Goal: Transaction & Acquisition: Obtain resource

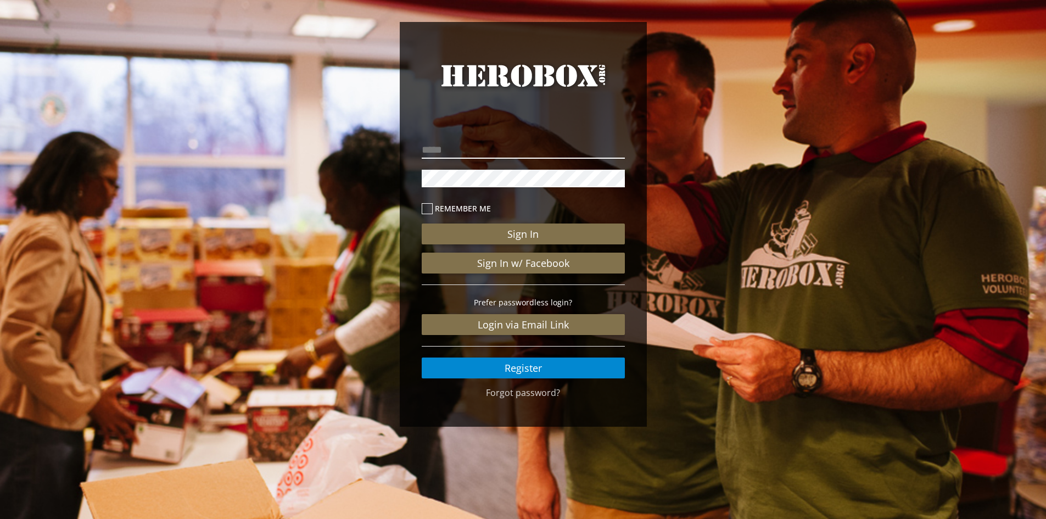
click at [455, 144] on input "email" at bounding box center [523, 150] width 203 height 18
type input "**********"
click at [422, 223] on button "Sign In" at bounding box center [523, 233] width 203 height 21
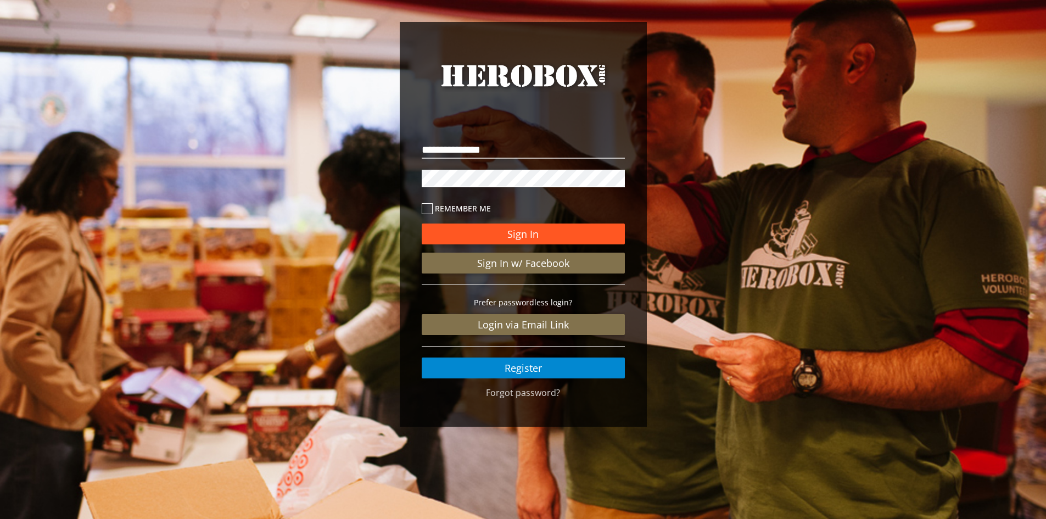
click at [513, 231] on button "Sign In" at bounding box center [523, 233] width 203 height 21
click at [533, 234] on button "Sign In" at bounding box center [523, 233] width 203 height 21
click at [426, 206] on icon at bounding box center [427, 208] width 11 height 11
click at [515, 233] on button "Sign In" at bounding box center [523, 233] width 203 height 21
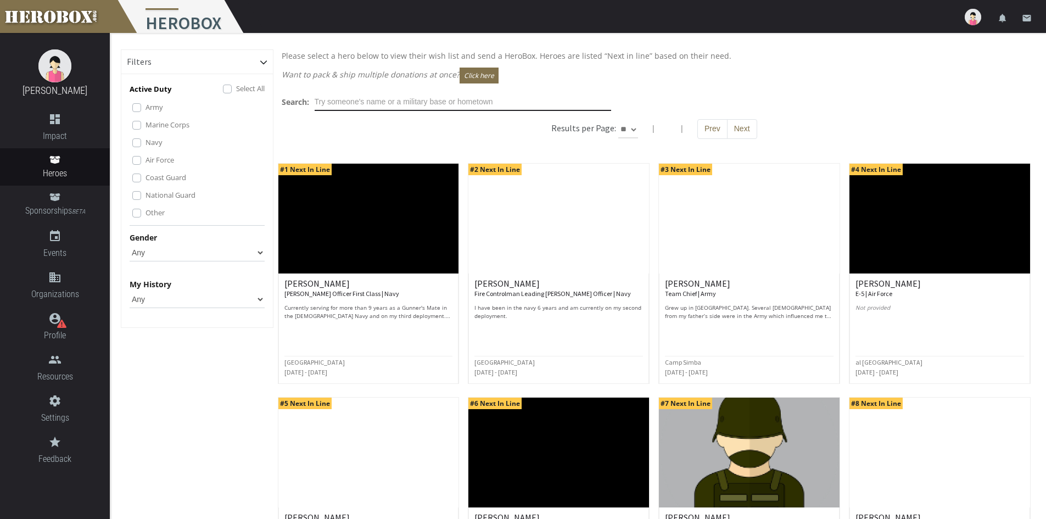
click at [335, 102] on input "text" at bounding box center [463, 102] width 296 height 18
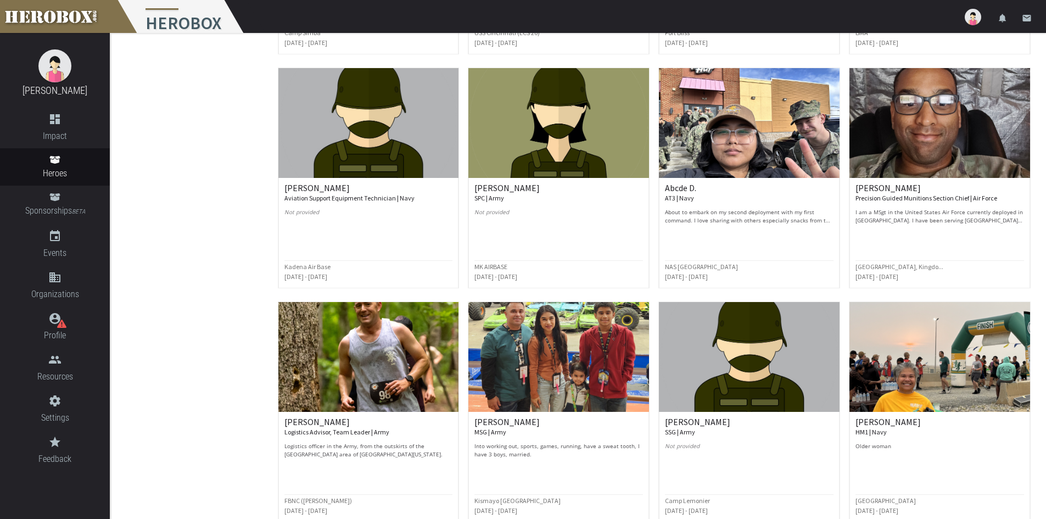
scroll to position [384, 0]
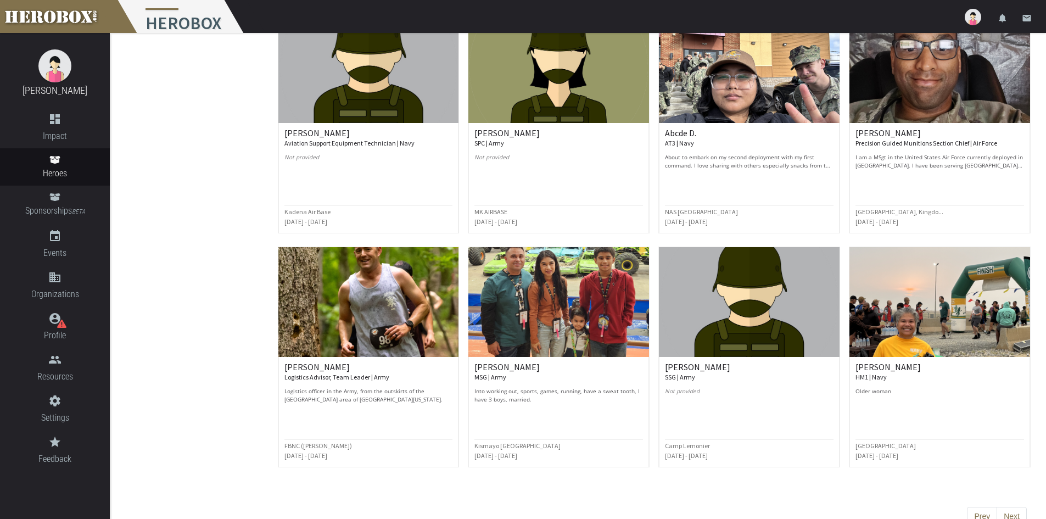
type input "NC"
click at [519, 295] on img at bounding box center [558, 302] width 181 height 110
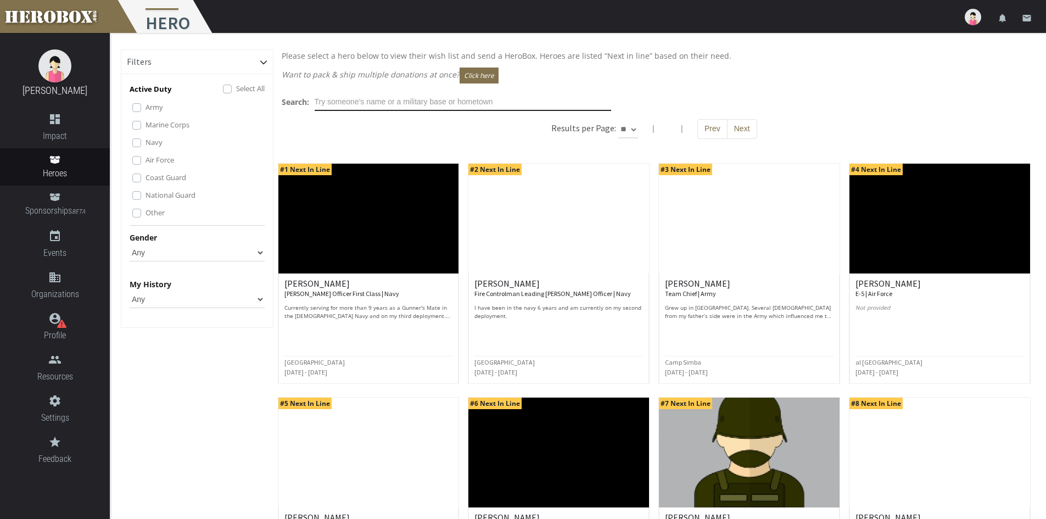
click at [340, 100] on input "text" at bounding box center [463, 102] width 296 height 18
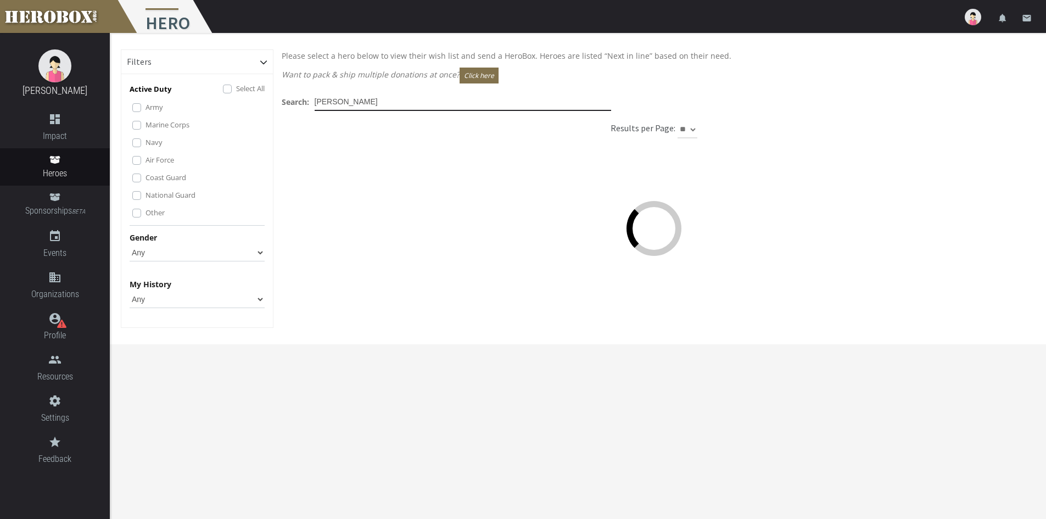
type input "[PERSON_NAME]"
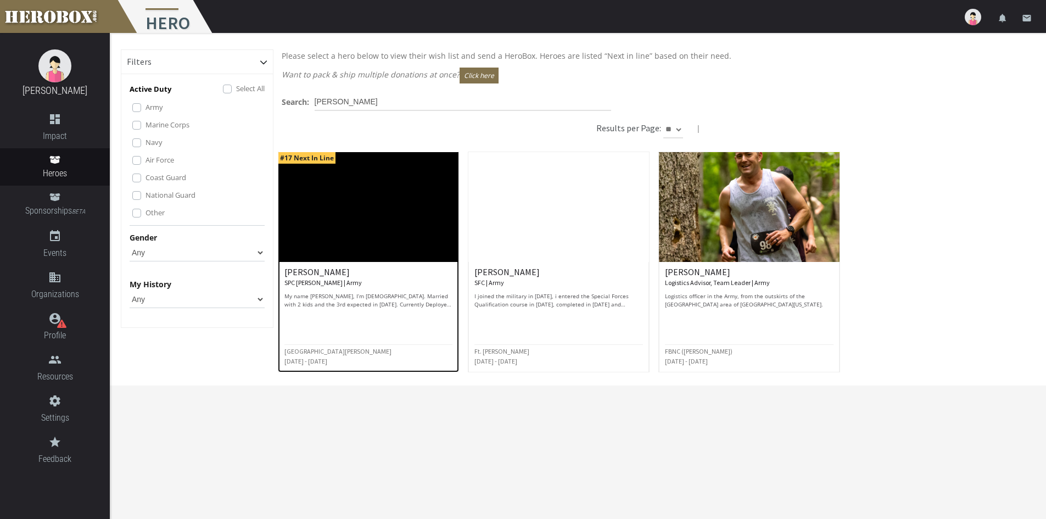
click at [311, 288] on div "[PERSON_NAME] SPC [PERSON_NAME] | Army My name [PERSON_NAME], I’m [DEMOGRAPHIC_…" at bounding box center [368, 287] width 169 height 41
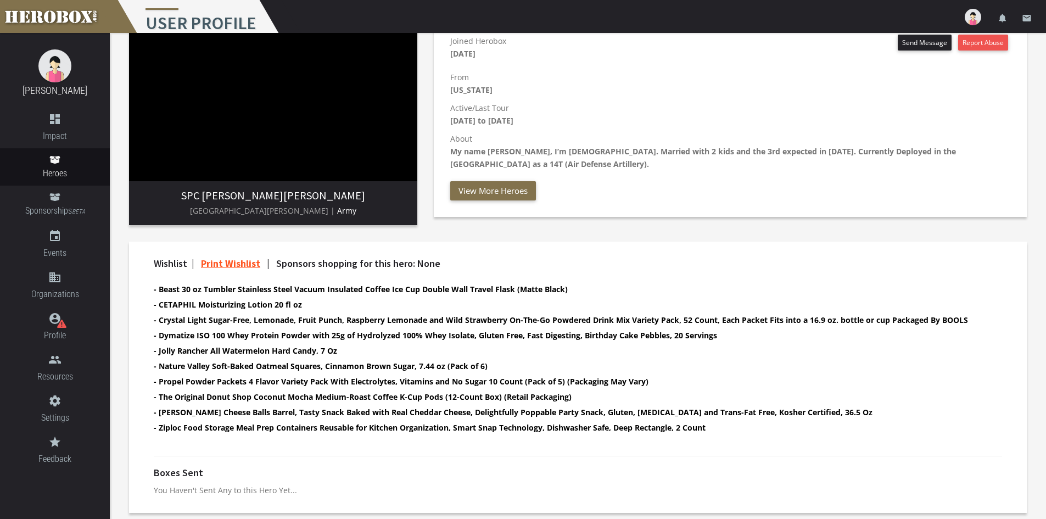
scroll to position [167, 0]
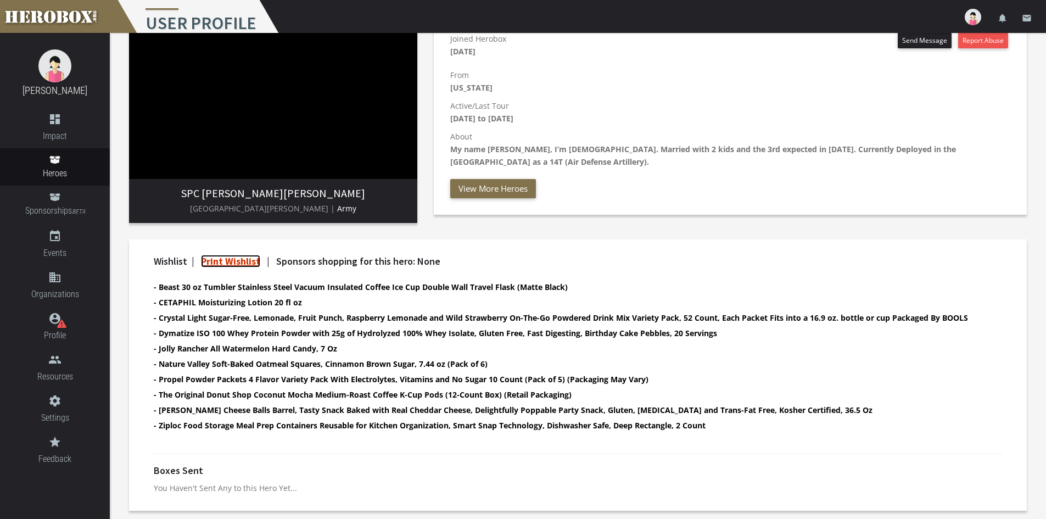
click at [234, 262] on link "Print Wishlist" at bounding box center [230, 261] width 59 height 13
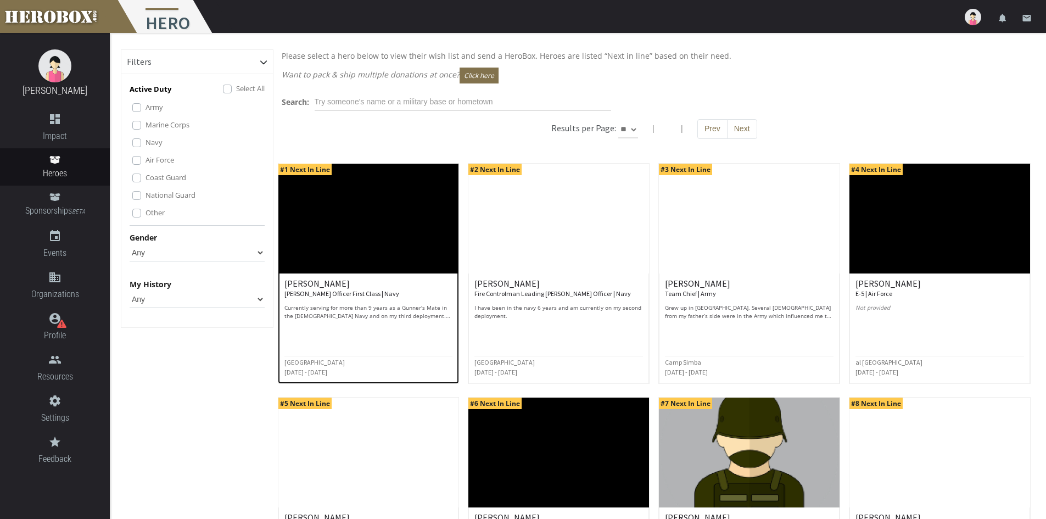
click at [306, 285] on h6 "[PERSON_NAME] Officer First Class | Navy" at bounding box center [368, 288] width 169 height 19
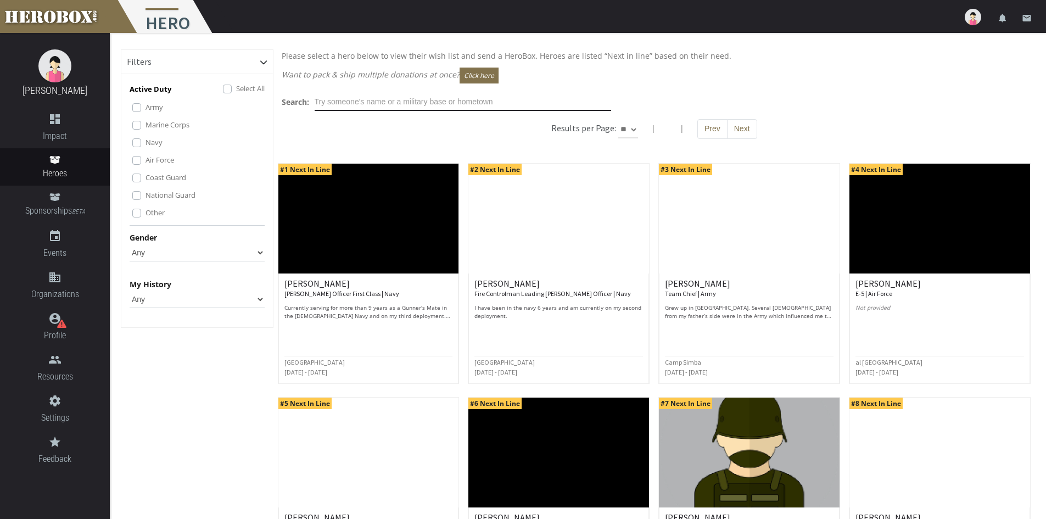
click at [368, 99] on input "text" at bounding box center [463, 102] width 296 height 18
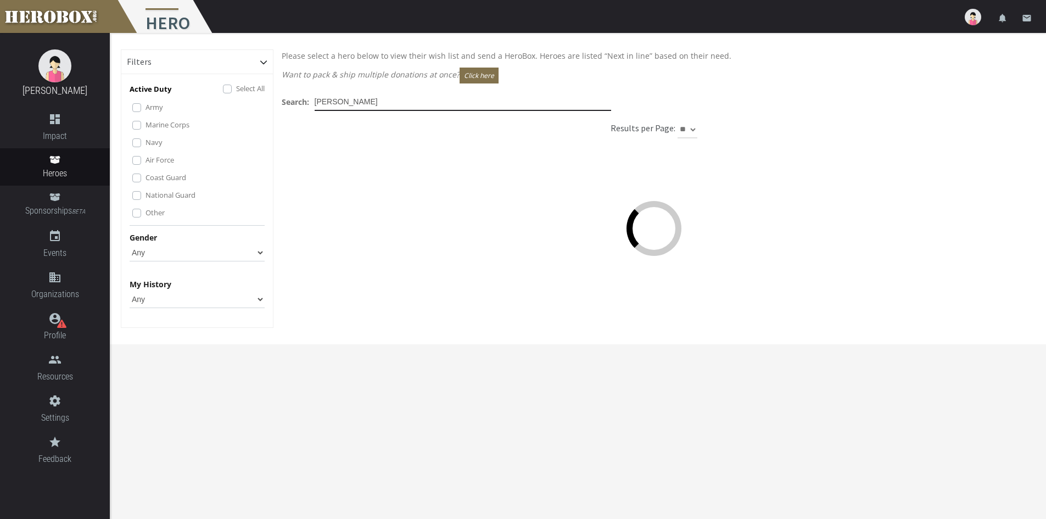
type input "[PERSON_NAME]"
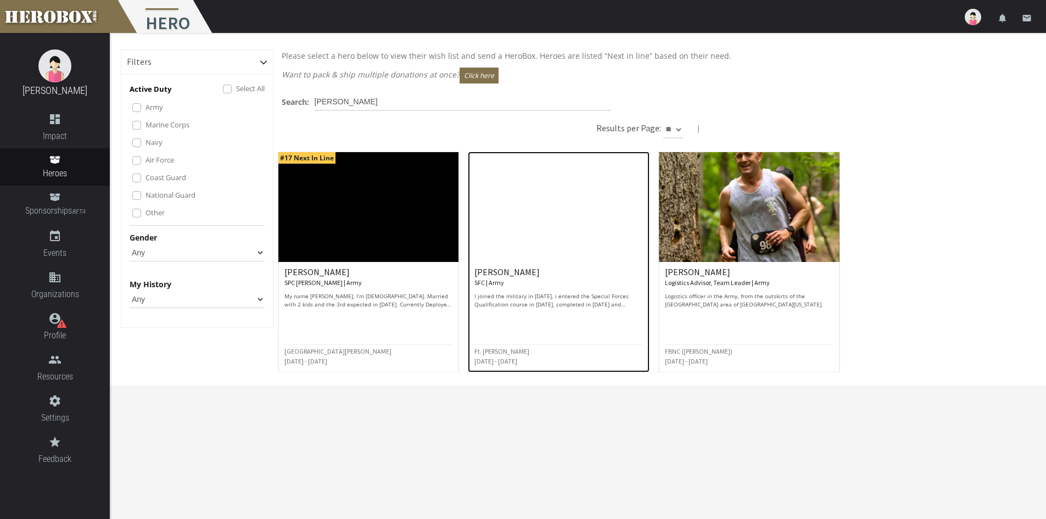
click at [490, 284] on small "SFC | Army" at bounding box center [489, 282] width 30 height 8
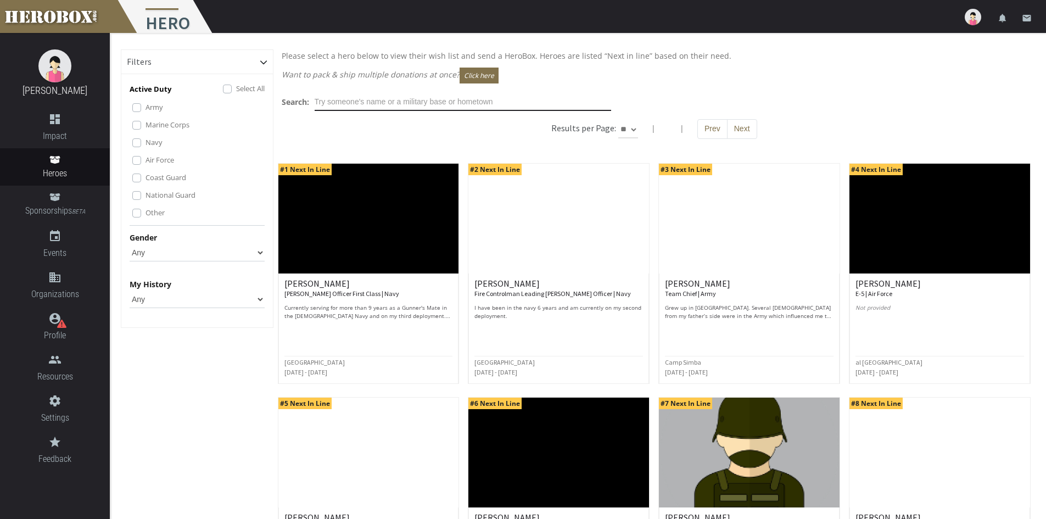
click at [343, 99] on input "text" at bounding box center [463, 102] width 296 height 18
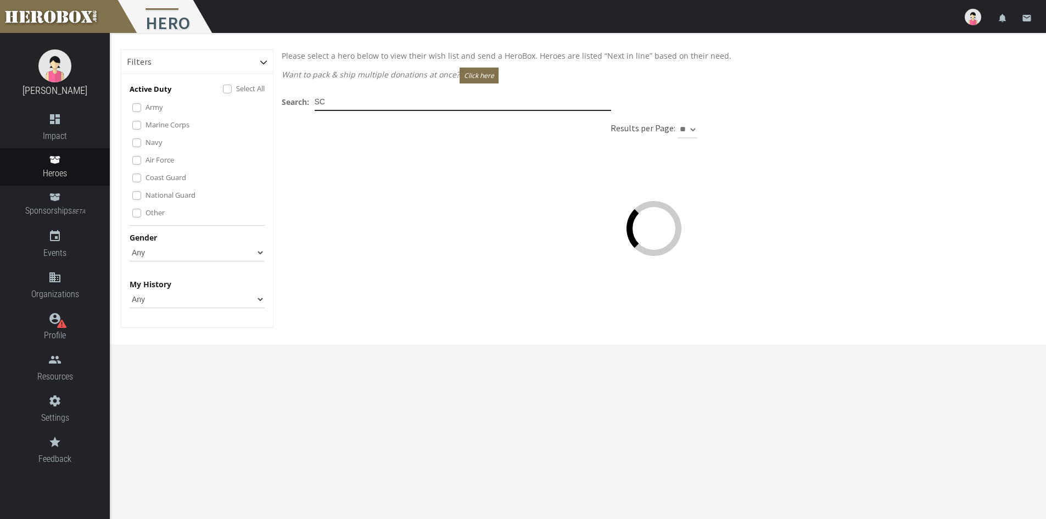
type input "SC"
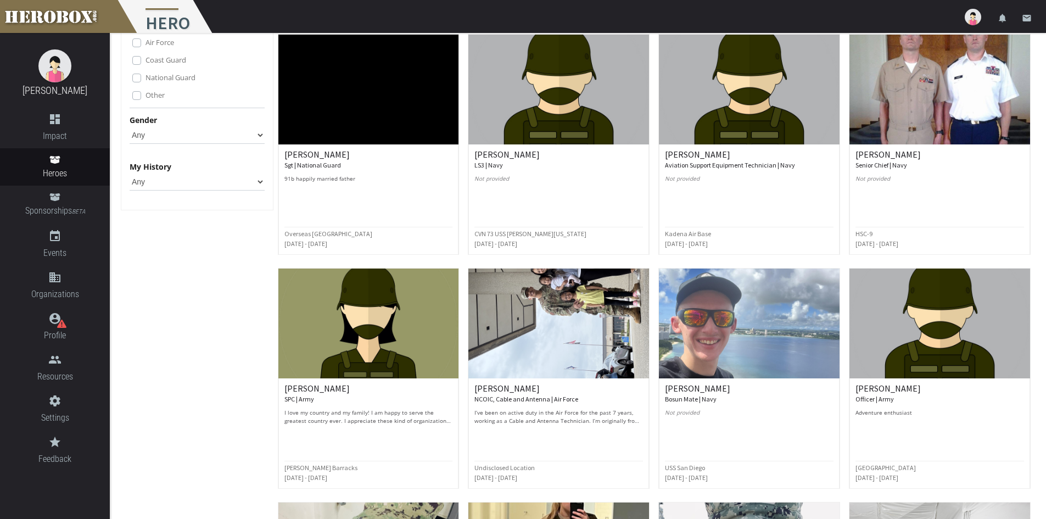
scroll to position [63, 0]
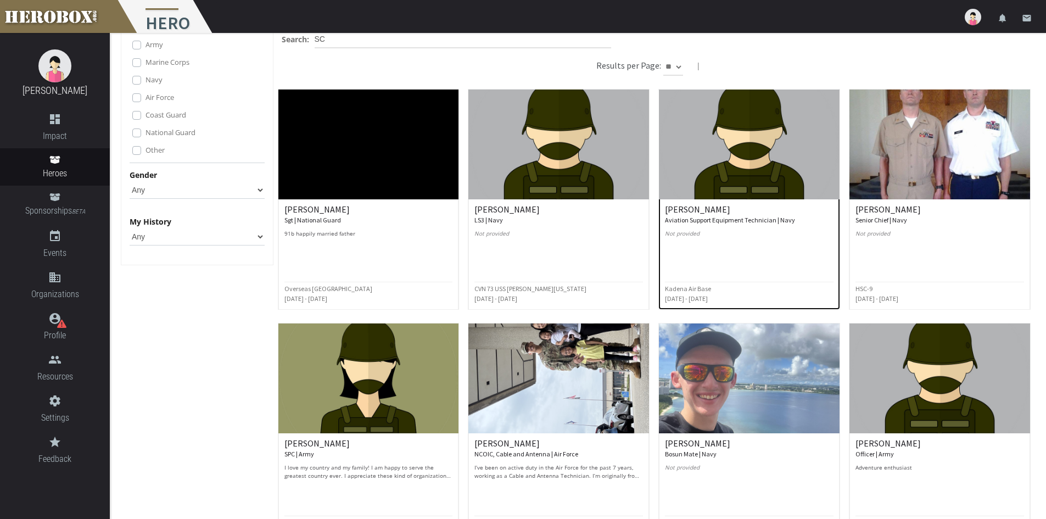
click at [691, 209] on h6 "[PERSON_NAME] Aviation Support Equipment Technician | Navy" at bounding box center [749, 214] width 169 height 19
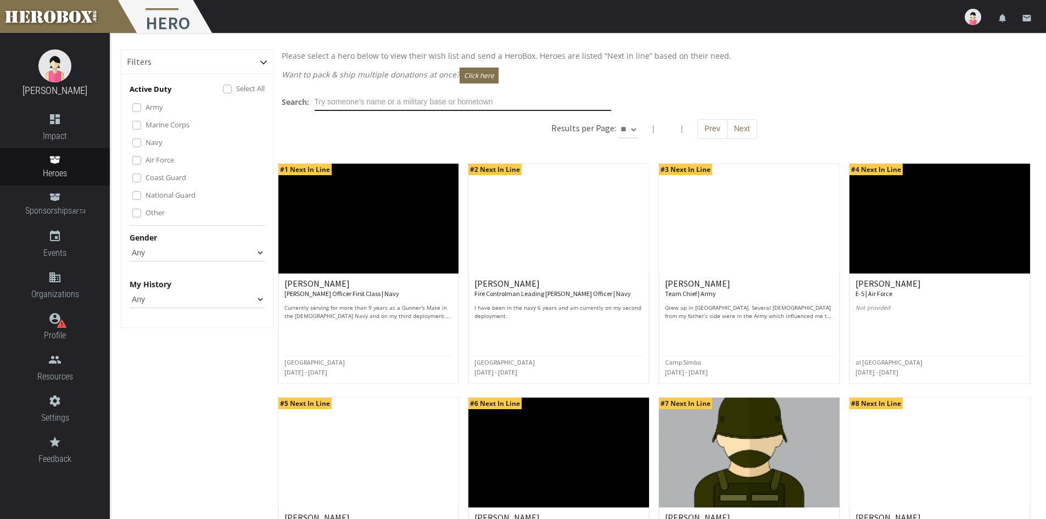
click at [356, 102] on input "text" at bounding box center [463, 102] width 296 height 18
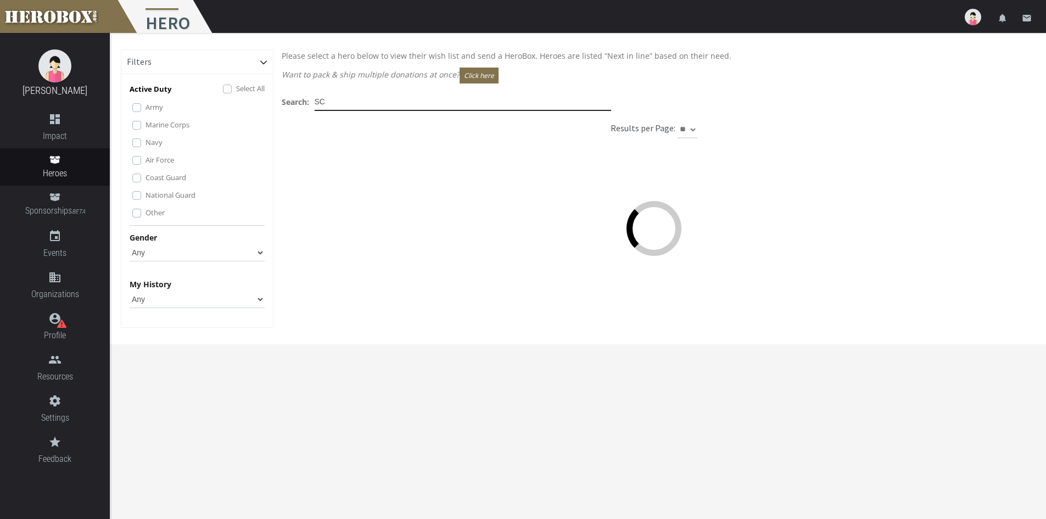
type input "SC"
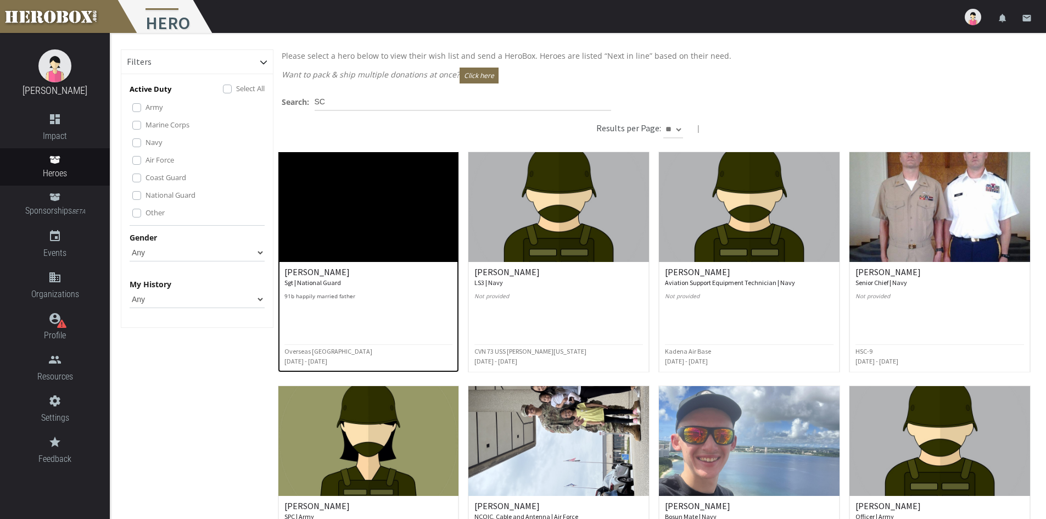
click at [301, 280] on small "Sgt | National Guard" at bounding box center [312, 282] width 57 height 8
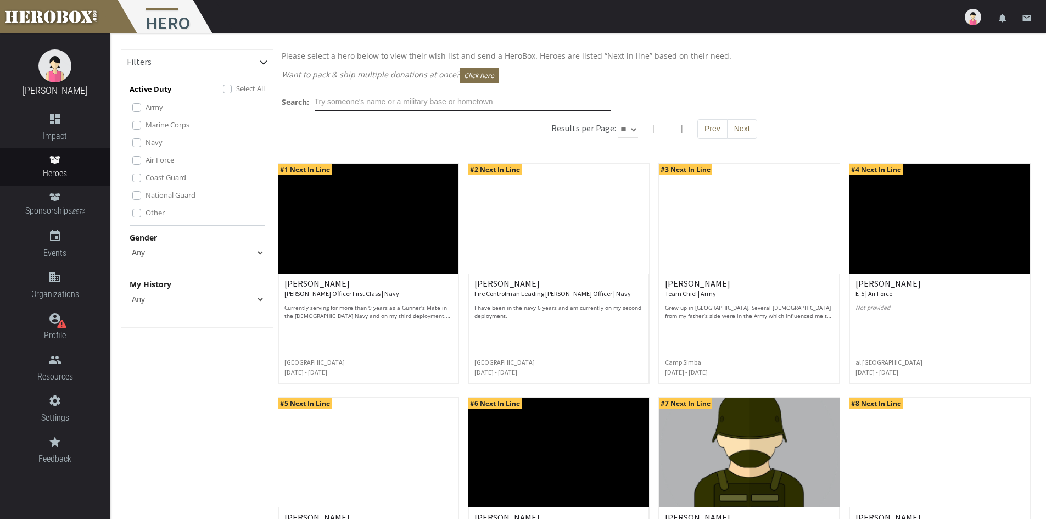
click at [346, 100] on input "text" at bounding box center [463, 102] width 296 height 18
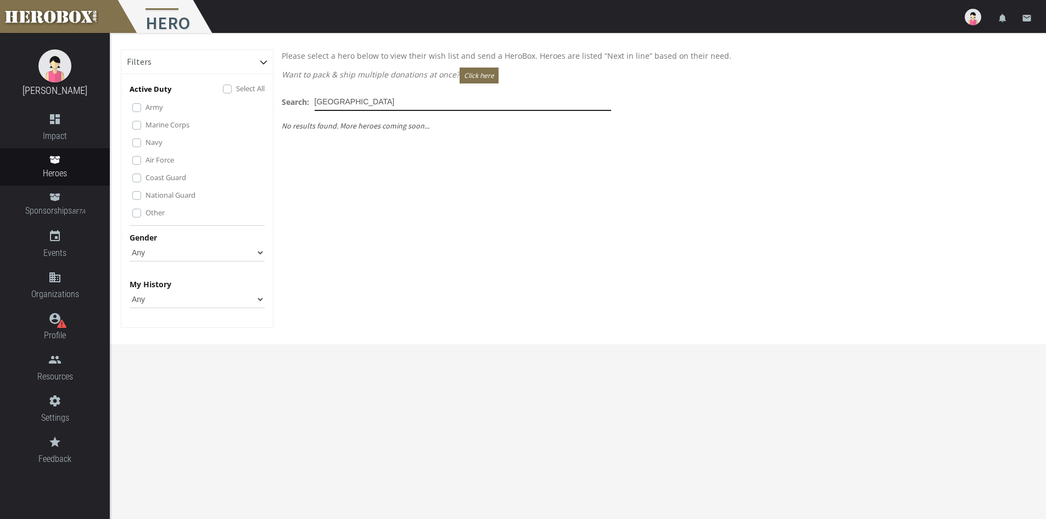
drag, startPoint x: 356, startPoint y: 100, endPoint x: 290, endPoint y: 100, distance: 66.4
click at [290, 100] on div "Search: [GEOGRAPHIC_DATA]" at bounding box center [446, 102] width 329 height 18
type input "Charlotte"
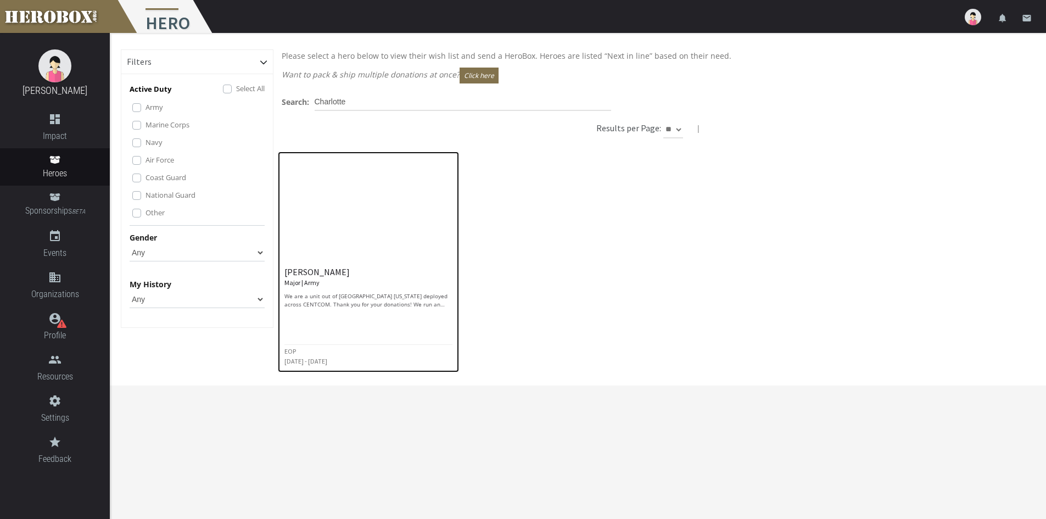
click at [293, 290] on div "[PERSON_NAME] Major | Army We are a unit out of [GEOGRAPHIC_DATA] [US_STATE] de…" at bounding box center [368, 287] width 169 height 41
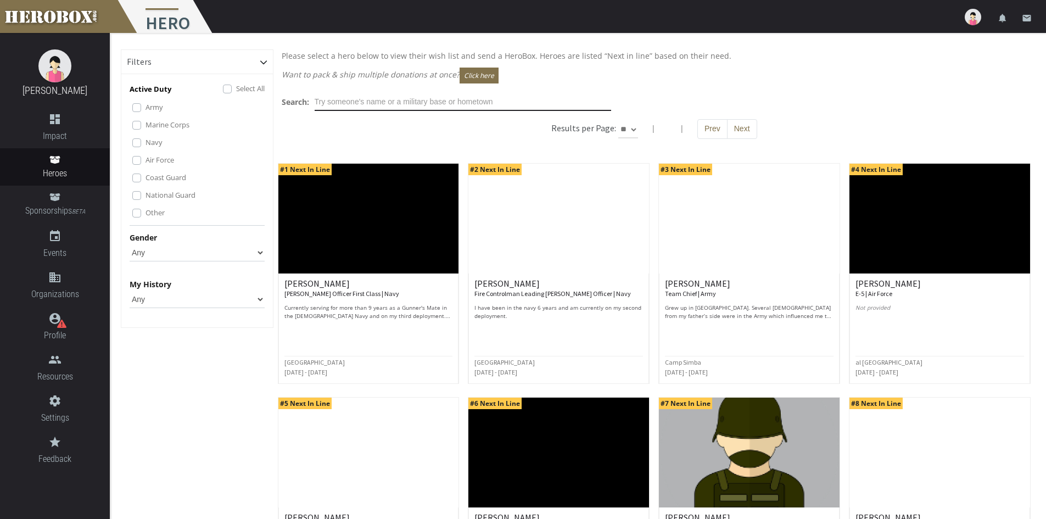
click at [358, 100] on input "text" at bounding box center [463, 102] width 296 height 18
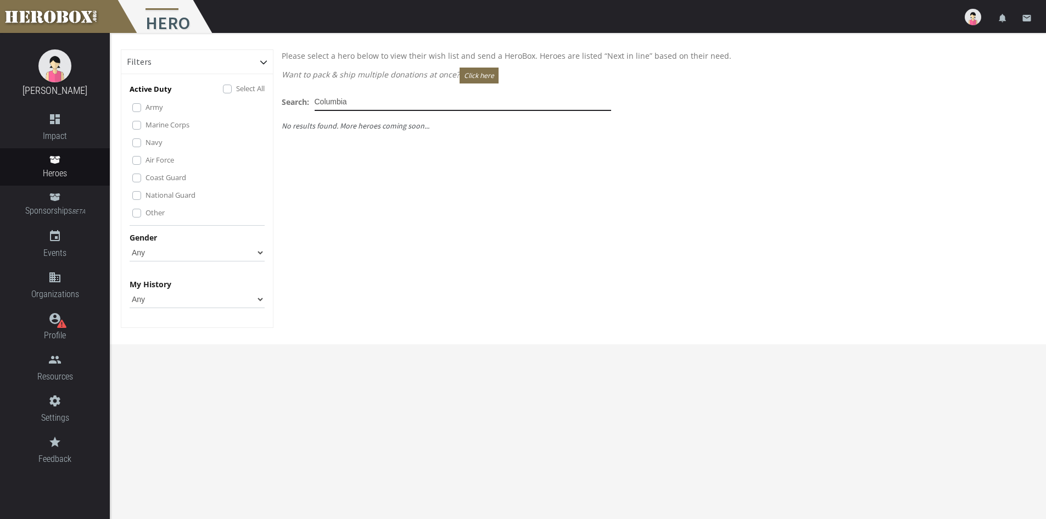
drag, startPoint x: 357, startPoint y: 101, endPoint x: 251, endPoint y: 100, distance: 106.5
click at [251, 100] on div "Filters Active Duty Select All Army Marine Corps Navy Air Force Coast Guard Nat…" at bounding box center [578, 196] width 914 height 295
drag, startPoint x: 394, startPoint y: 100, endPoint x: 248, endPoint y: 97, distance: 146.1
click at [248, 97] on div "Filters Active Duty Select All Army Marine Corps Navy Air Force Coast Guard Nat…" at bounding box center [578, 196] width 914 height 295
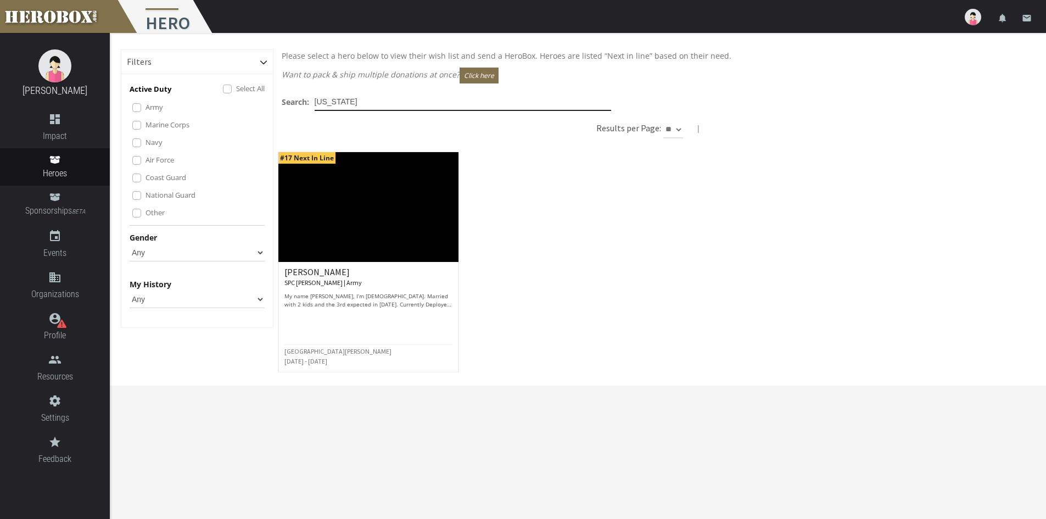
drag, startPoint x: 374, startPoint y: 100, endPoint x: 231, endPoint y: 92, distance: 143.5
click at [231, 92] on div "Filters Active Duty Select All Army Marine Corps Navy Air Force Coast Guard Nat…" at bounding box center [578, 217] width 914 height 336
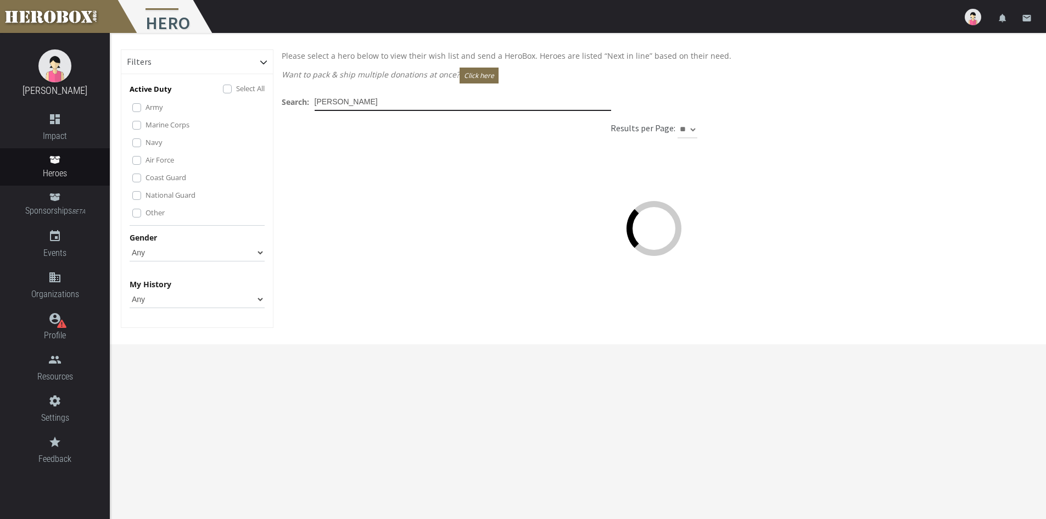
type input "[PERSON_NAME]"
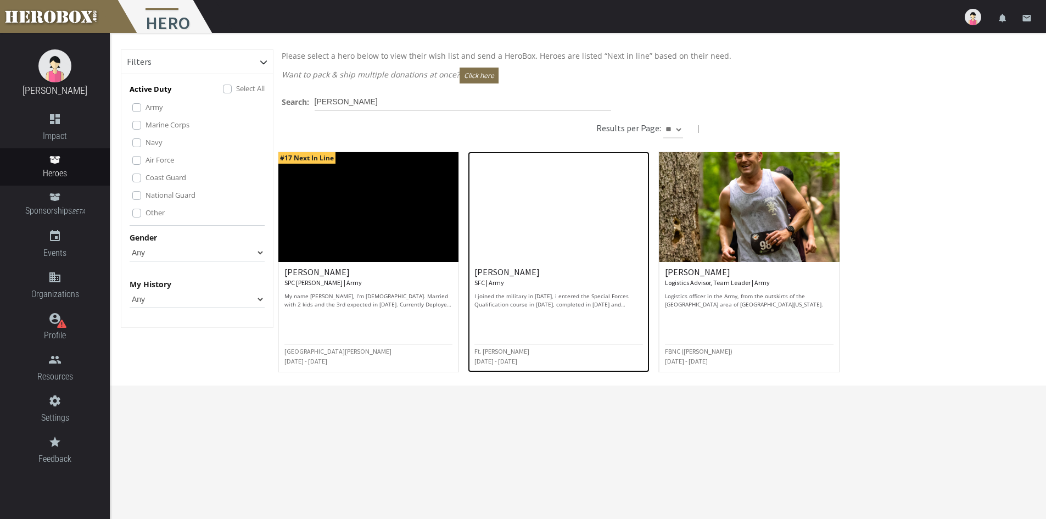
click at [505, 289] on div "[PERSON_NAME] SFC | Army I joined the military in [DATE], i entered the Special…" at bounding box center [558, 287] width 169 height 41
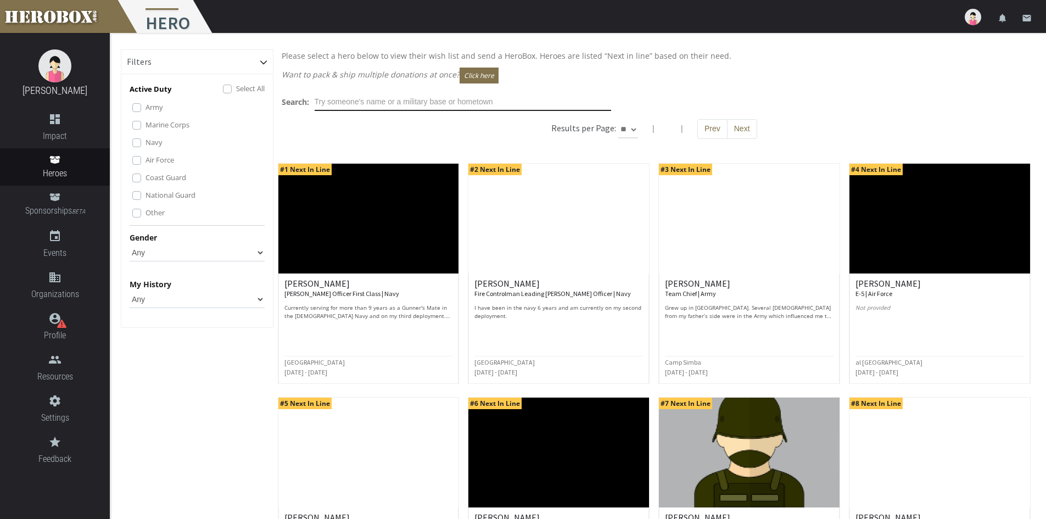
click at [353, 104] on input "text" at bounding box center [463, 102] width 296 height 18
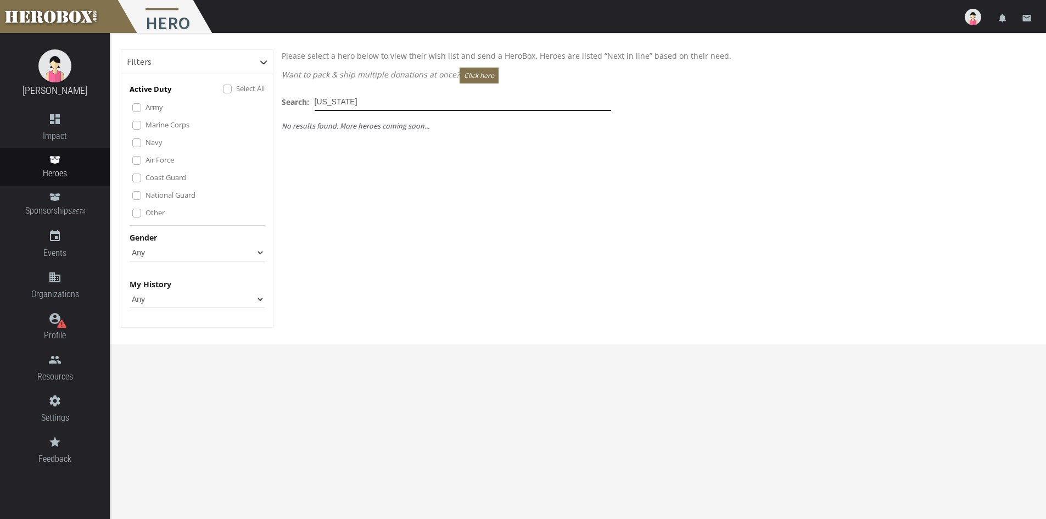
drag, startPoint x: 371, startPoint y: 100, endPoint x: 310, endPoint y: 99, distance: 61.5
click at [310, 99] on div "Search: [US_STATE]" at bounding box center [446, 102] width 329 height 18
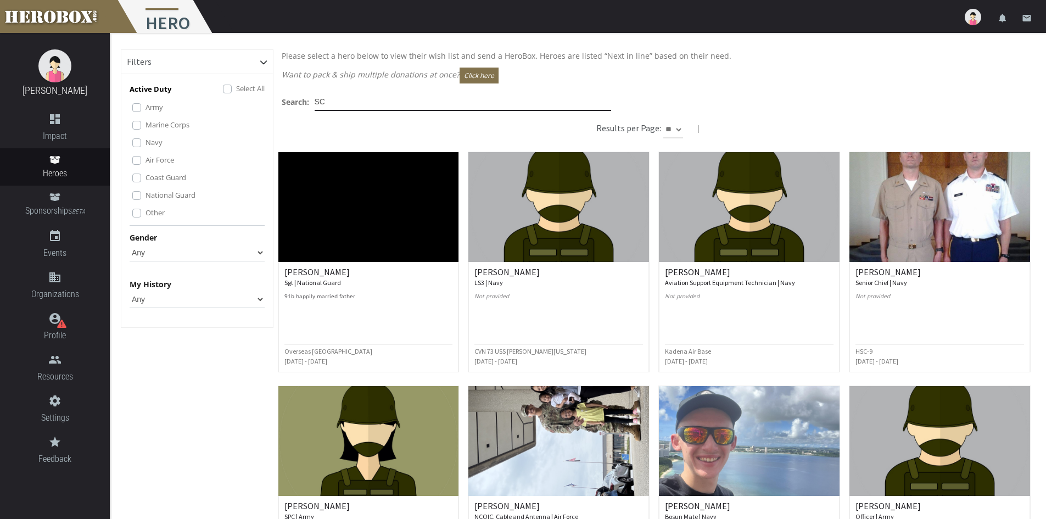
drag, startPoint x: 336, startPoint y: 102, endPoint x: 283, endPoint y: 102, distance: 52.7
click at [283, 102] on div "Search: SC" at bounding box center [446, 102] width 329 height 18
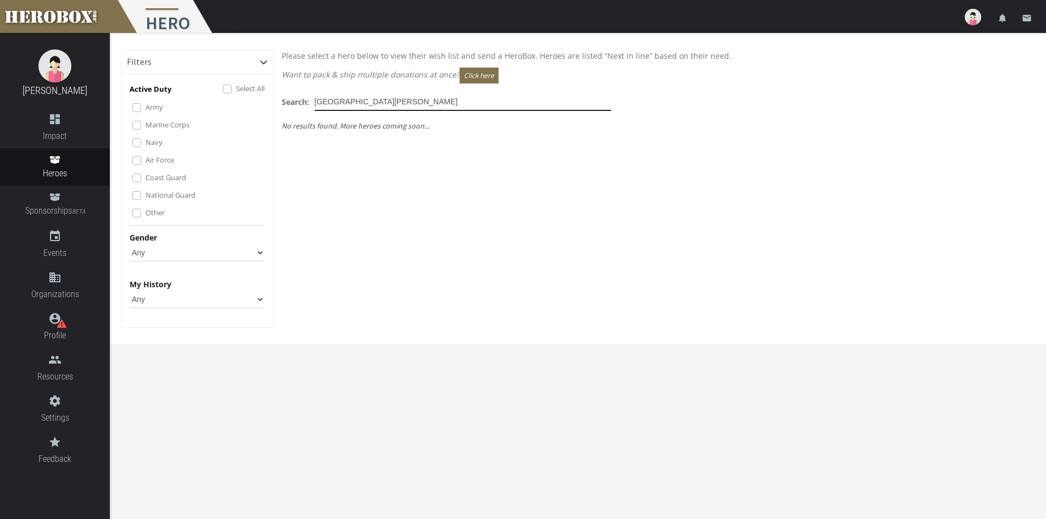
drag, startPoint x: 361, startPoint y: 102, endPoint x: 311, endPoint y: 101, distance: 50.0
click at [311, 101] on div "Search: [GEOGRAPHIC_DATA][PERSON_NAME]" at bounding box center [446, 102] width 329 height 18
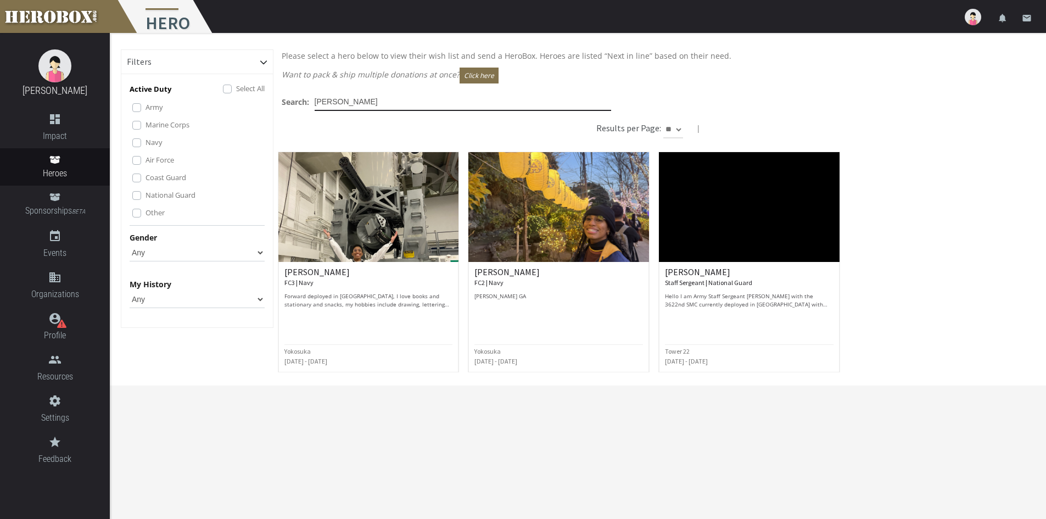
type input "[PERSON_NAME]"
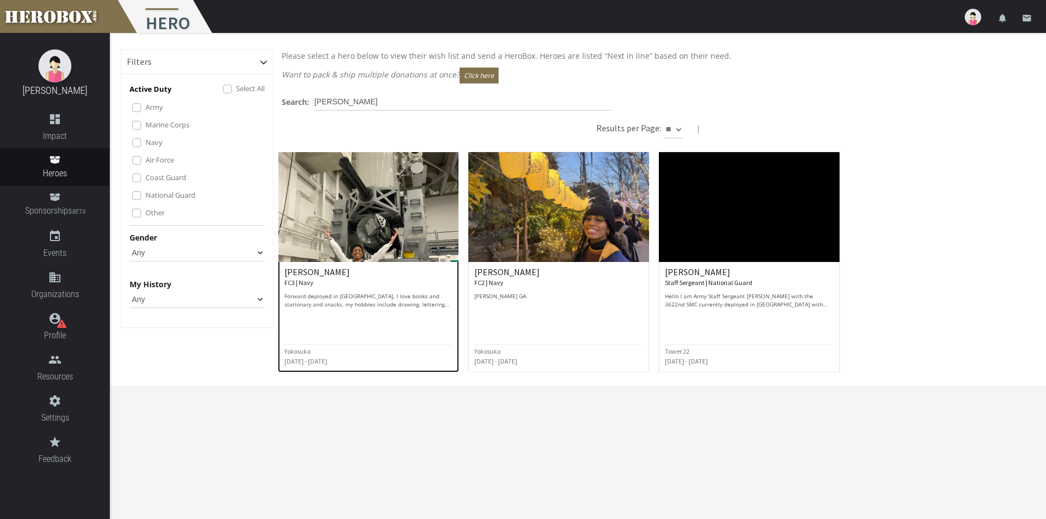
click at [316, 296] on p "Forward deployed in [GEOGRAPHIC_DATA], I love books and stationary and snacks, …" at bounding box center [368, 300] width 169 height 16
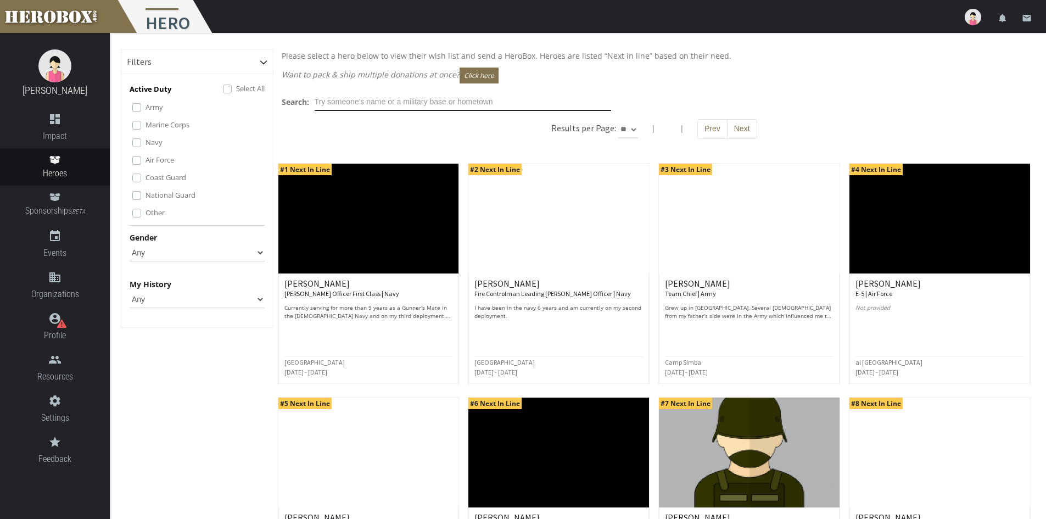
click at [405, 104] on input "text" at bounding box center [463, 102] width 296 height 18
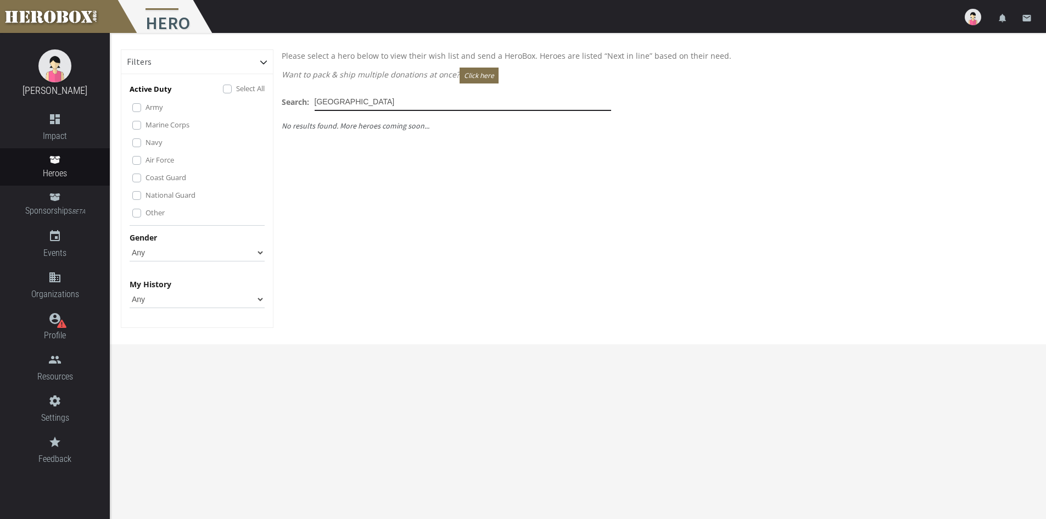
drag, startPoint x: 354, startPoint y: 97, endPoint x: 242, endPoint y: 85, distance: 112.6
click at [242, 85] on div "Filters Active Duty Select All Army Marine Corps Navy Air Force Coast Guard Nat…" at bounding box center [578, 196] width 914 height 295
drag, startPoint x: 367, startPoint y: 104, endPoint x: 280, endPoint y: 100, distance: 86.8
click at [280, 100] on div "Search: [GEOGRAPHIC_DATA]" at bounding box center [654, 102] width 762 height 18
type input "Saw"
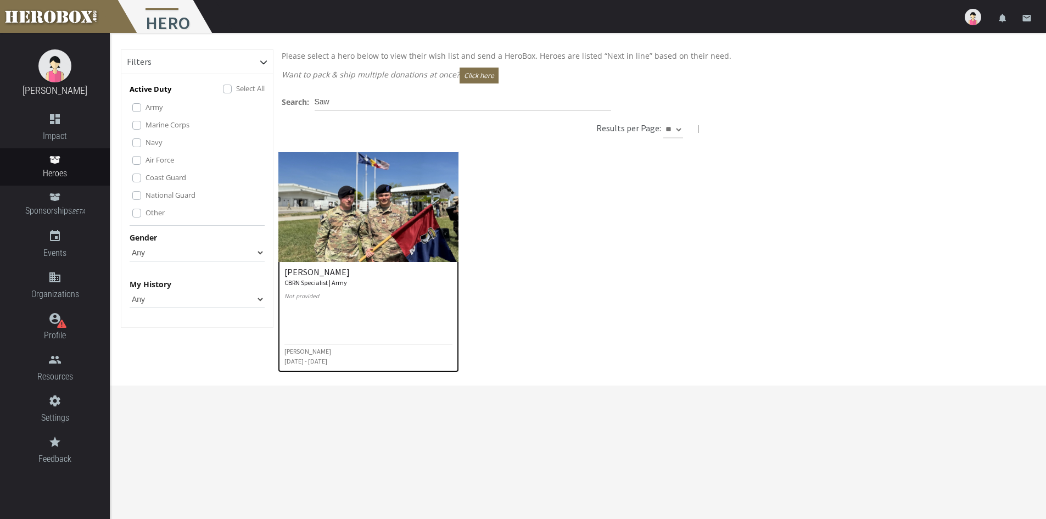
click at [355, 217] on img at bounding box center [368, 207] width 181 height 110
